Goal: Navigation & Orientation: Find specific page/section

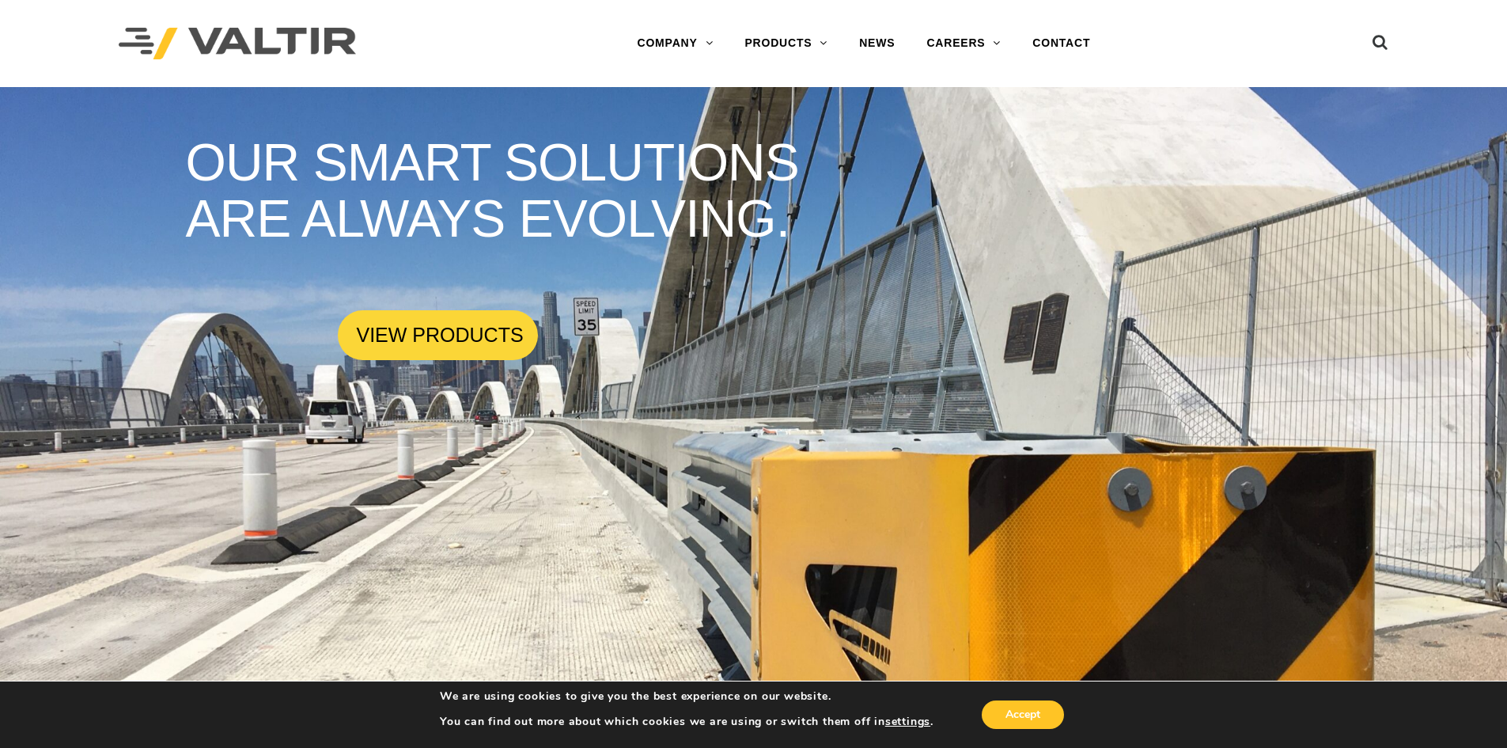
click at [828, 44] on link "PRODUCTS" at bounding box center [786, 44] width 115 height 32
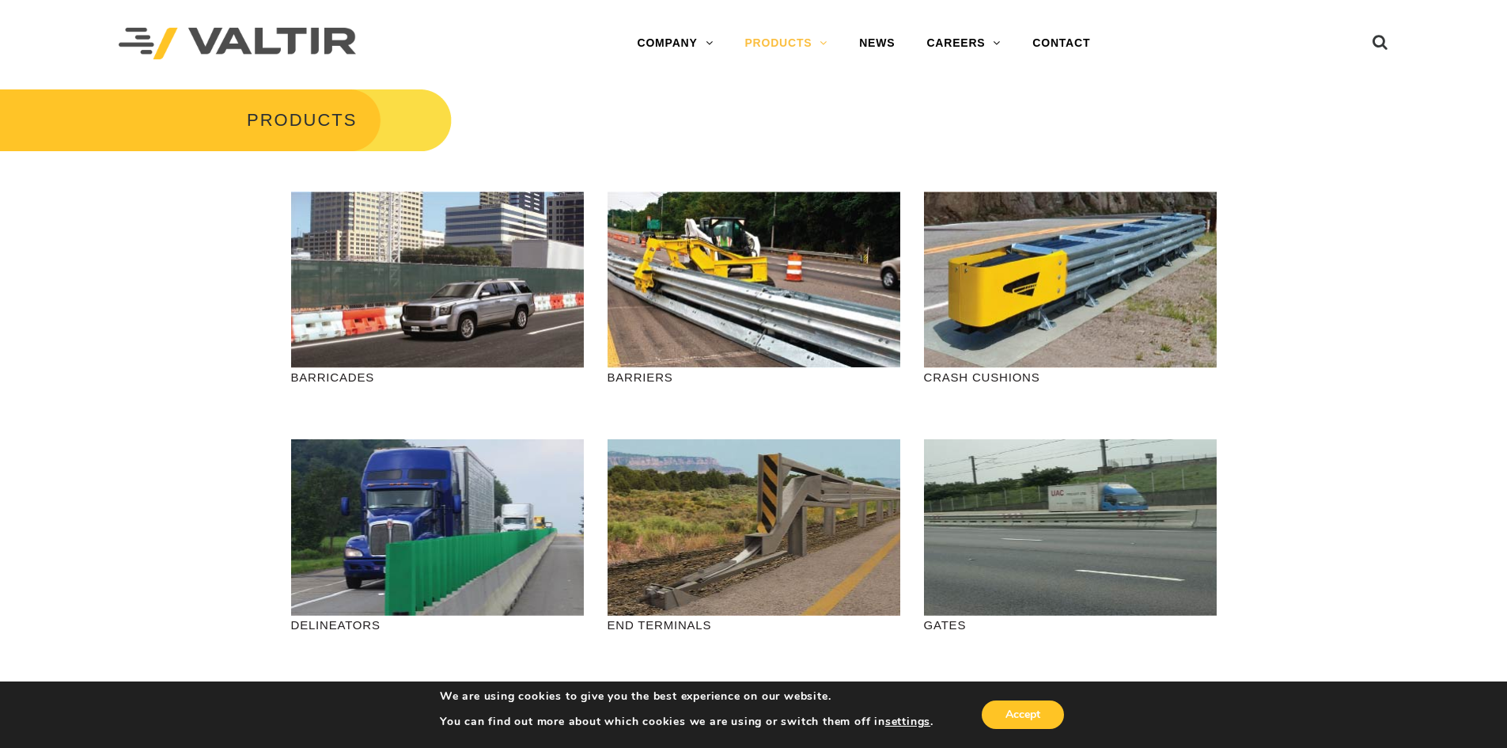
click at [714, 42] on link "COMPANY" at bounding box center [675, 44] width 108 height 32
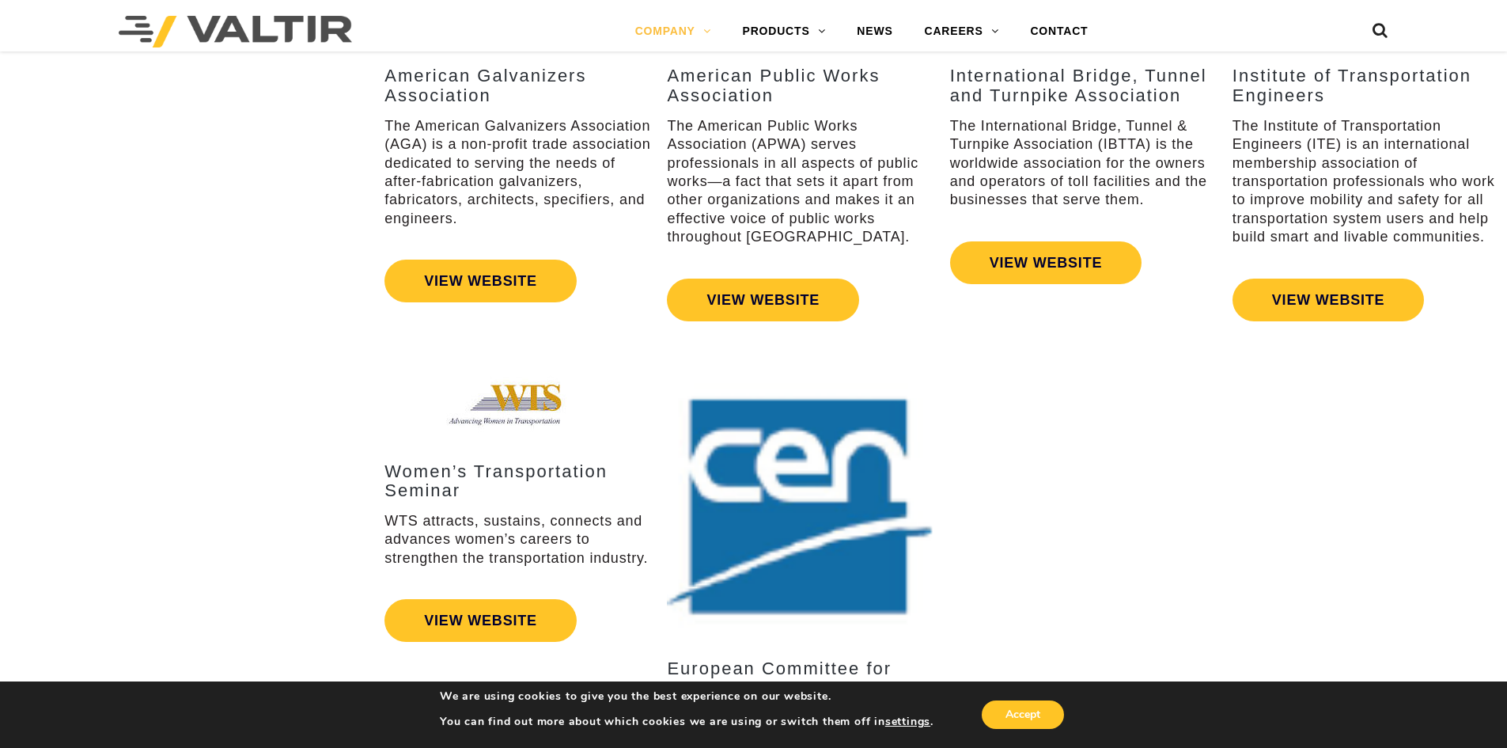
scroll to position [2369, 0]
